Goal: Navigation & Orientation: Find specific page/section

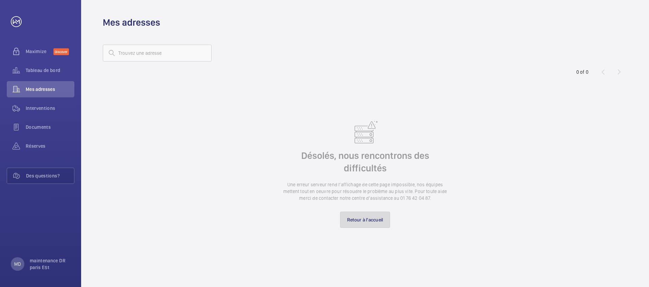
click at [344, 213] on link "Retour à l'accueil" at bounding box center [365, 220] width 50 height 16
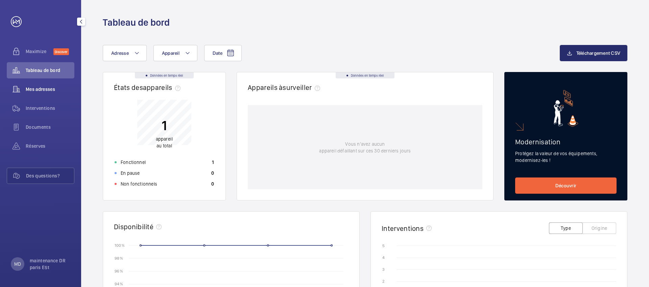
click at [29, 87] on span "Mes adresses" at bounding box center [50, 89] width 49 height 7
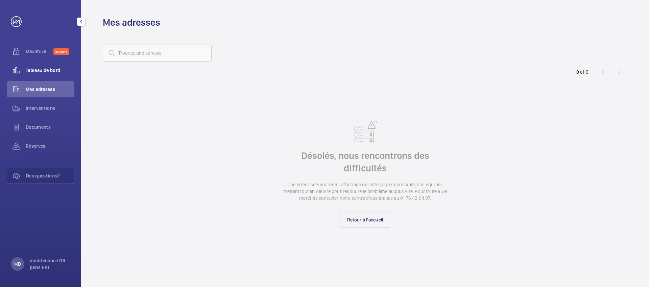
click at [38, 71] on span "Tableau de bord" at bounding box center [50, 70] width 49 height 7
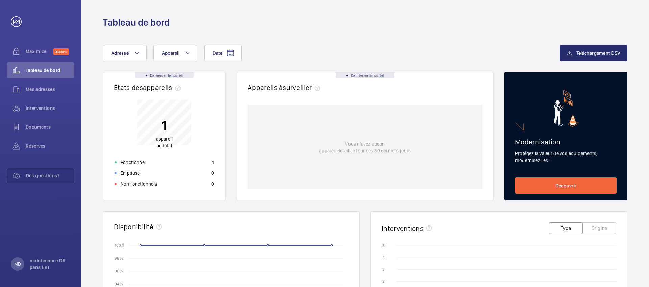
click at [160, 124] on p "1" at bounding box center [164, 125] width 17 height 17
click at [45, 109] on span "Interventions" at bounding box center [50, 108] width 49 height 7
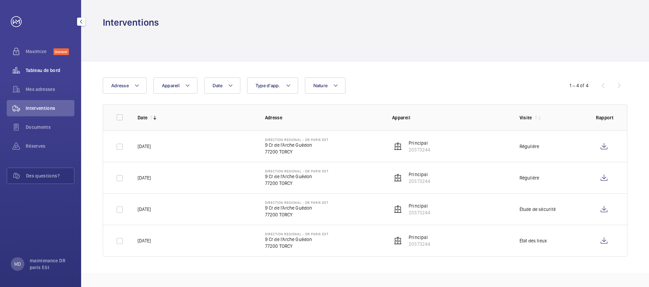
click at [55, 71] on span "Tableau de bord" at bounding box center [50, 70] width 49 height 7
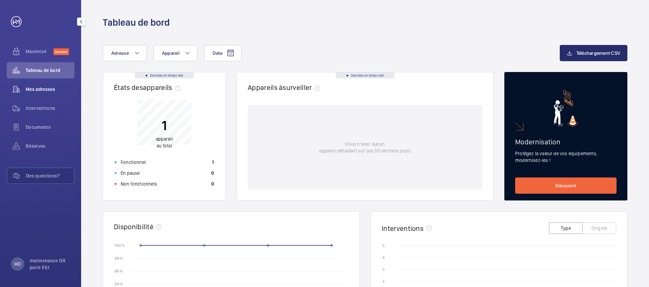
click at [56, 90] on span "Mes adresses" at bounding box center [50, 89] width 49 height 7
